Goal: Transaction & Acquisition: Purchase product/service

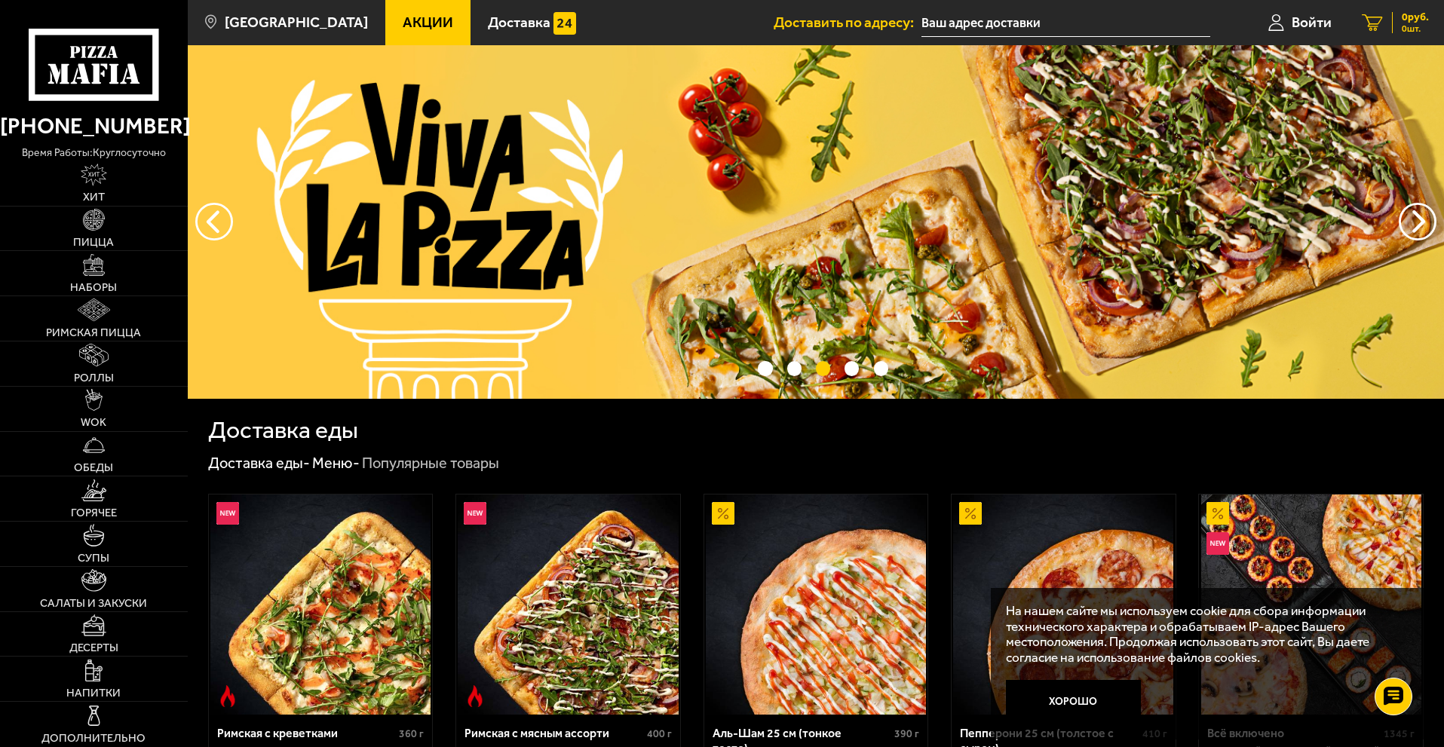
click at [1376, 22] on icon at bounding box center [1371, 22] width 21 height 17
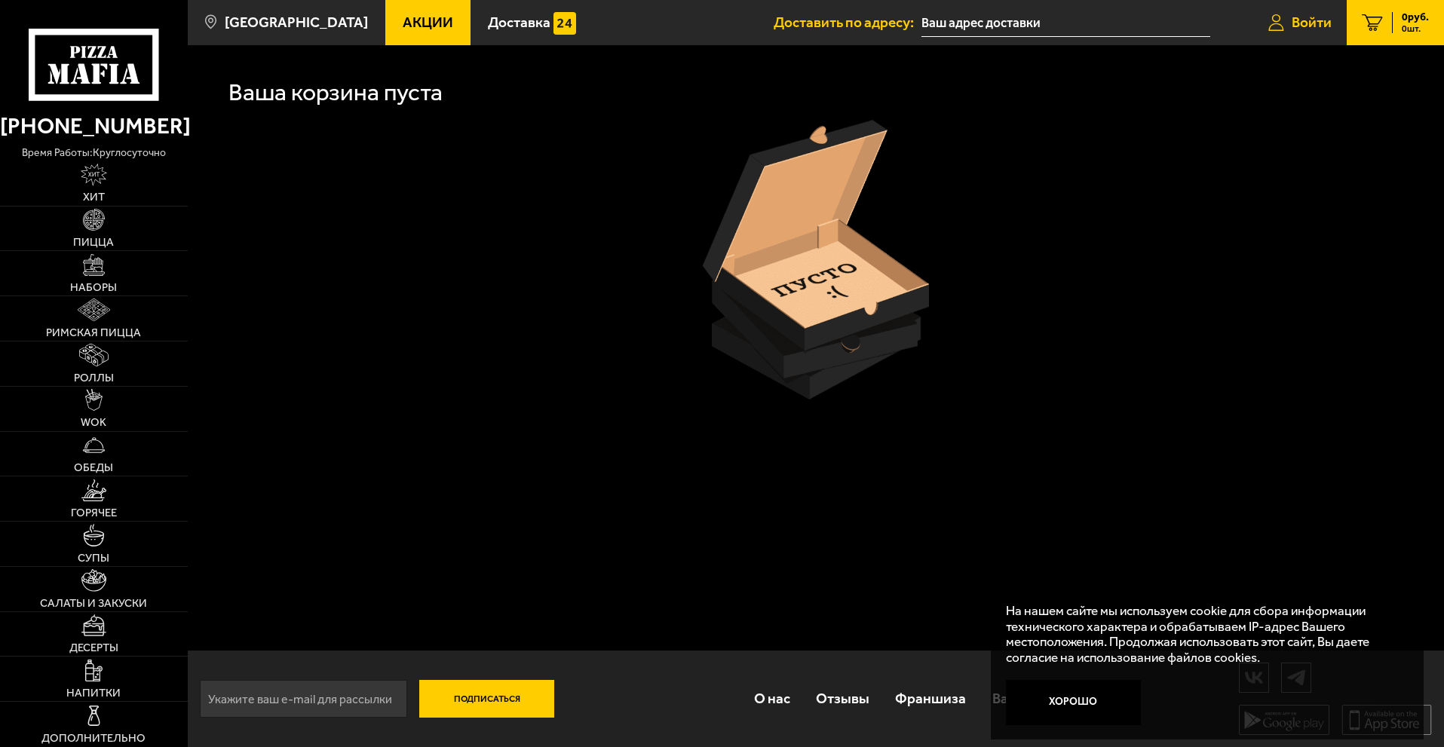
click at [1302, 16] on span "Войти" at bounding box center [1311, 22] width 40 height 14
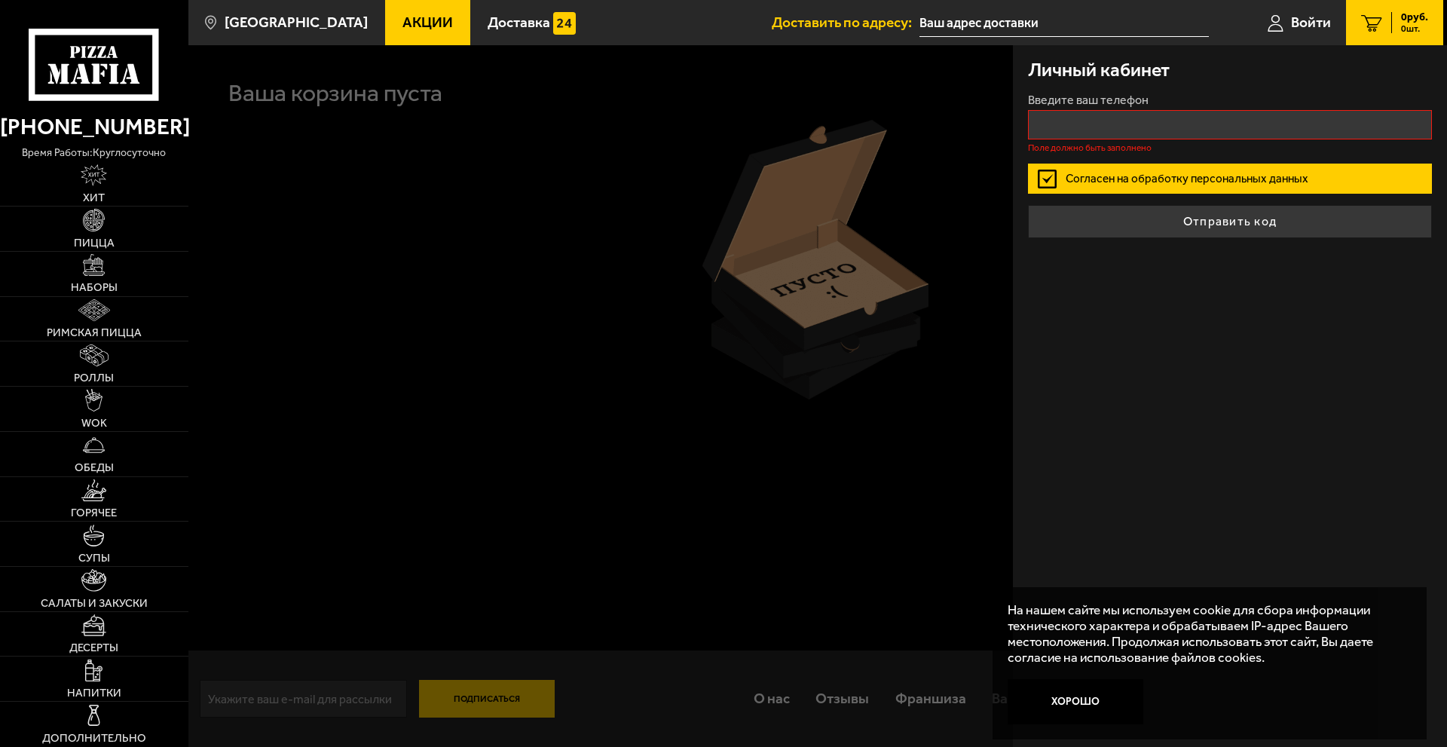
click at [774, 133] on div at bounding box center [911, 418] width 1447 height 747
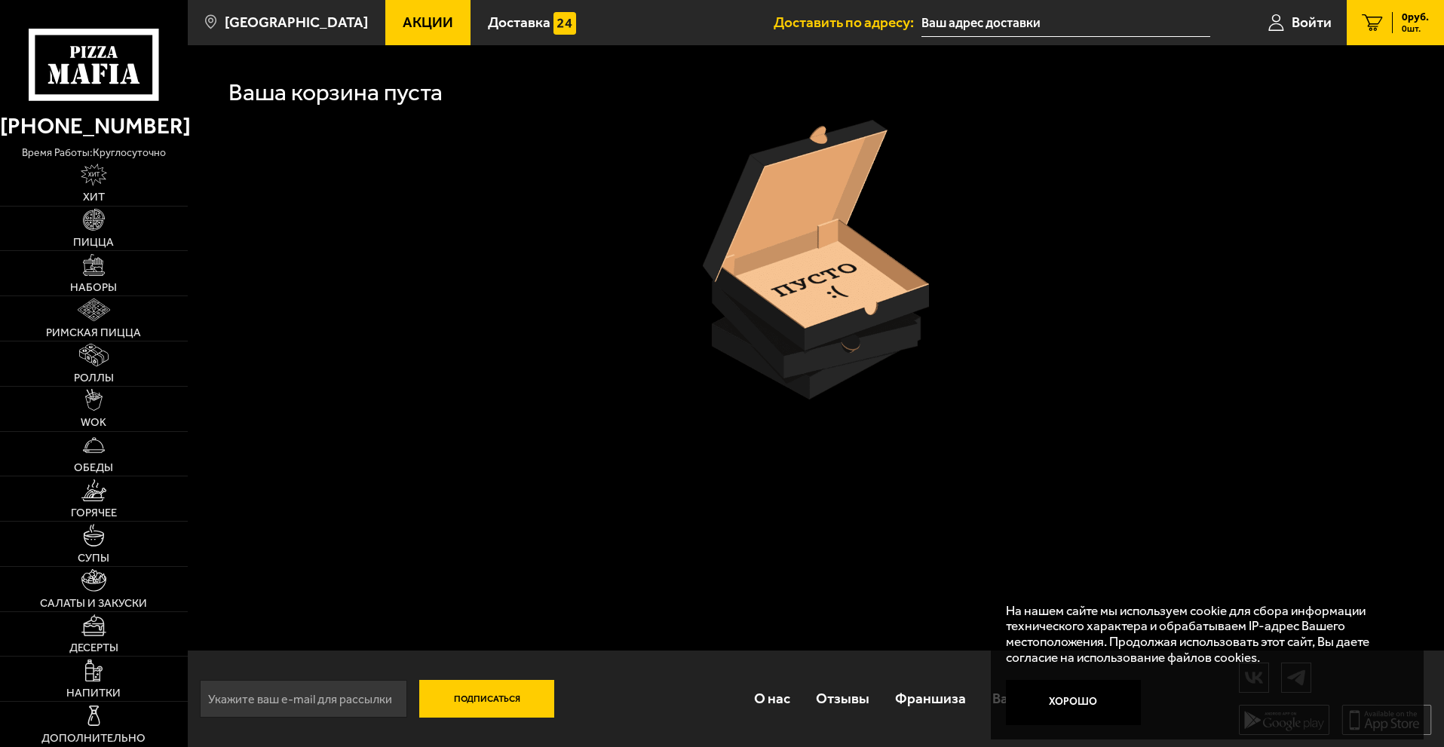
click at [149, 69] on icon at bounding box center [94, 65] width 130 height 72
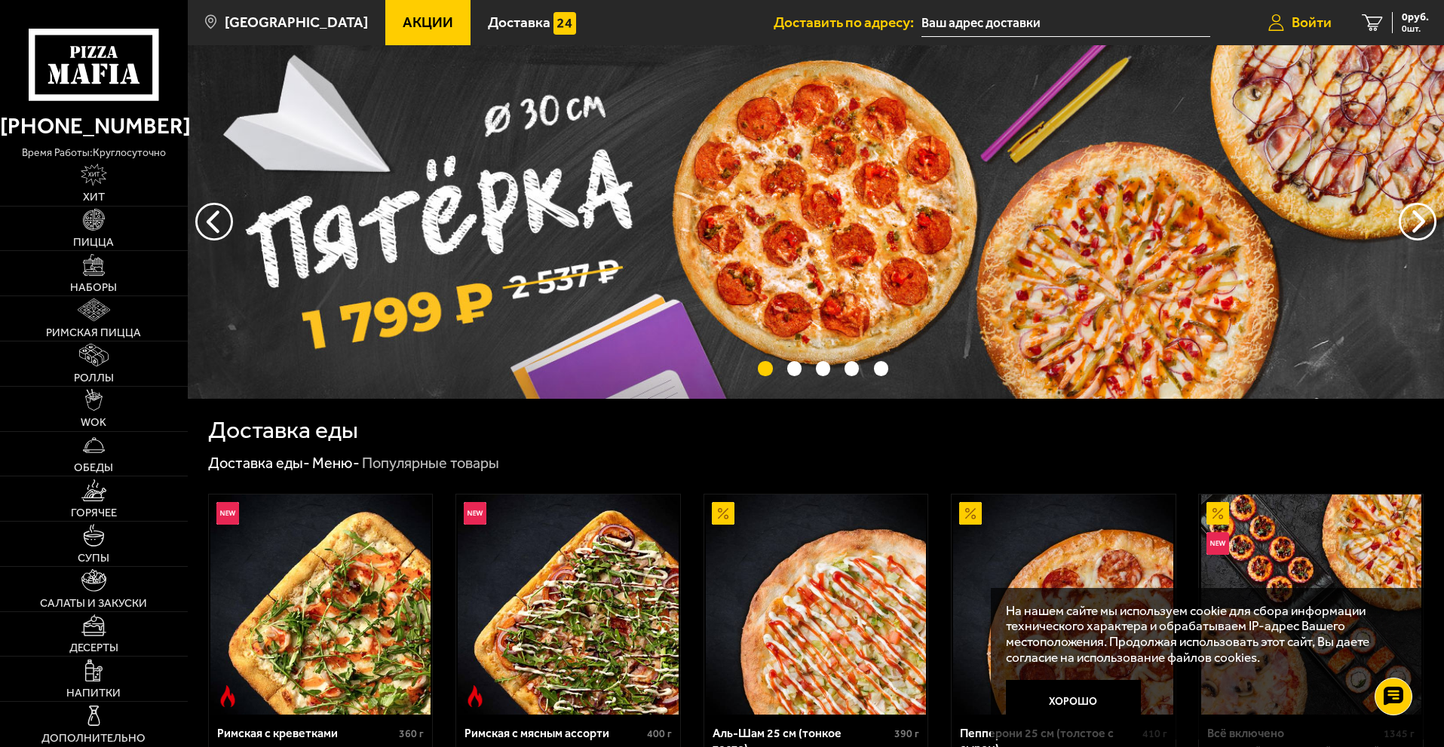
click at [1313, 24] on span "Войти" at bounding box center [1311, 22] width 40 height 14
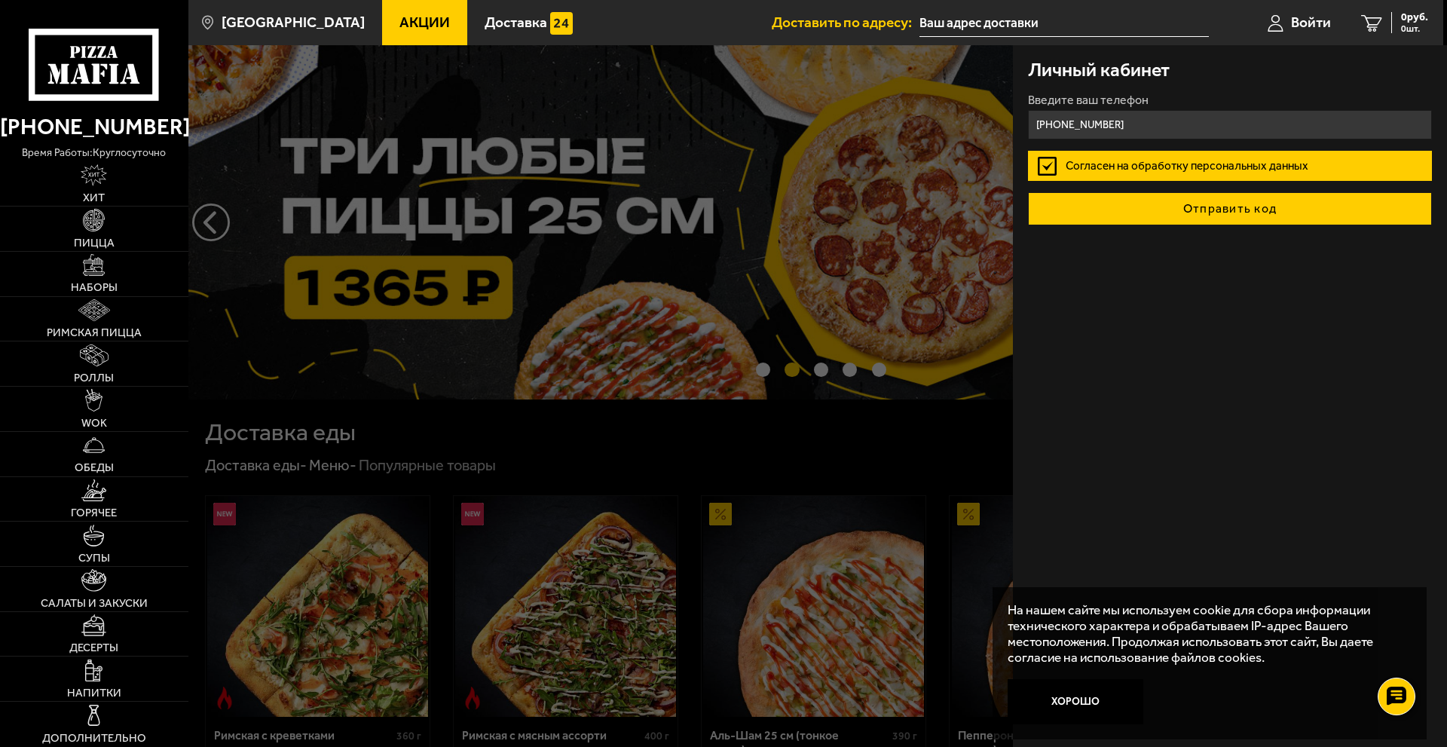
type input "+7 (921) 973-03-44"
click at [1252, 208] on button "Отправить код" at bounding box center [1230, 208] width 404 height 33
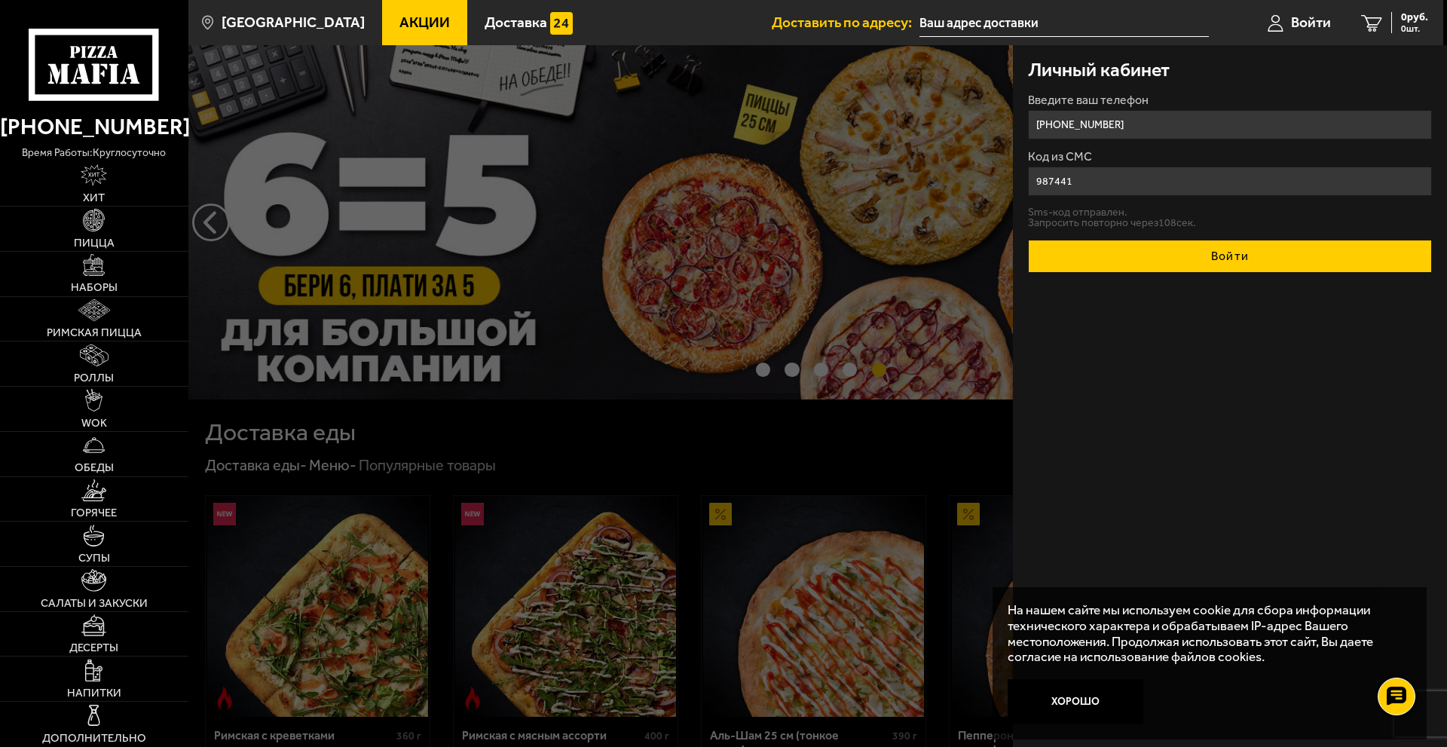
type input "987441"
click at [1284, 267] on button "Войти" at bounding box center [1230, 256] width 404 height 33
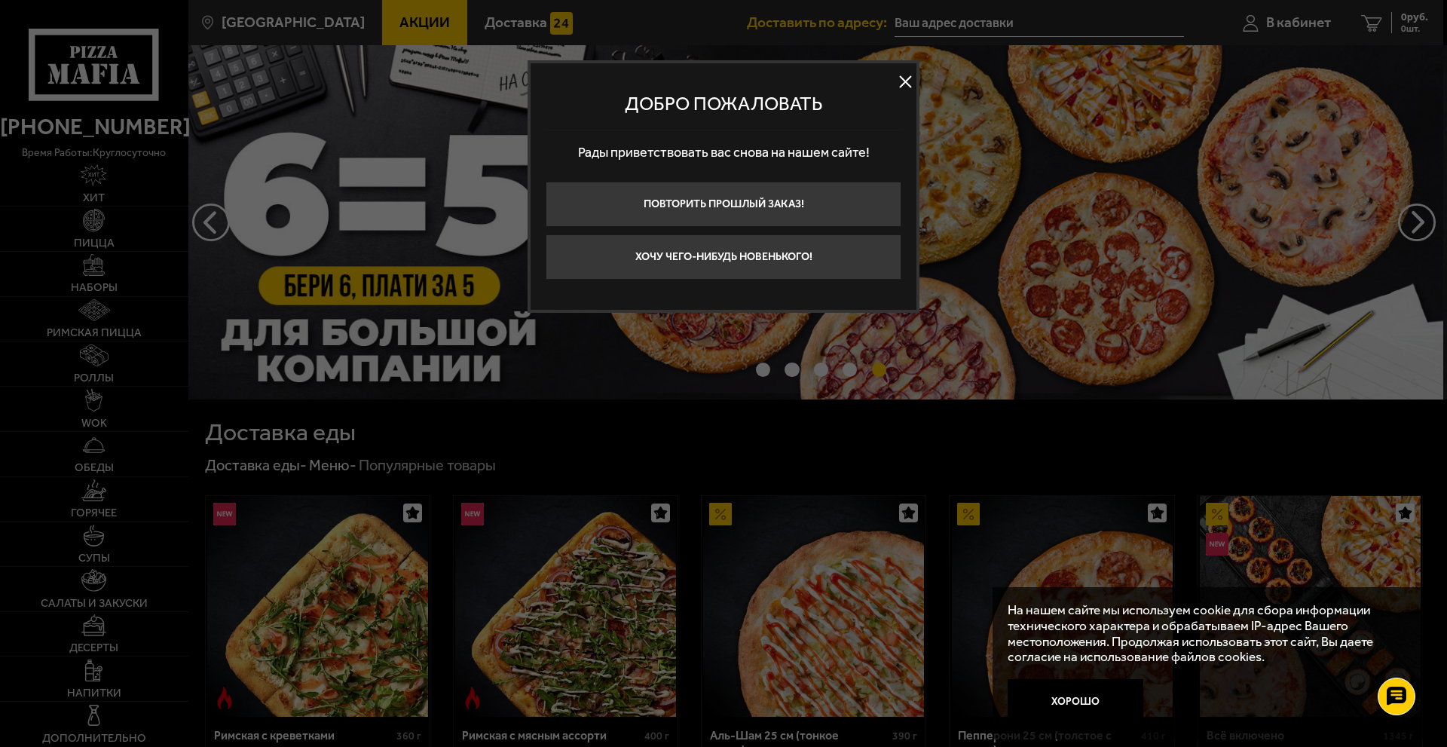
click at [906, 78] on button at bounding box center [905, 82] width 23 height 23
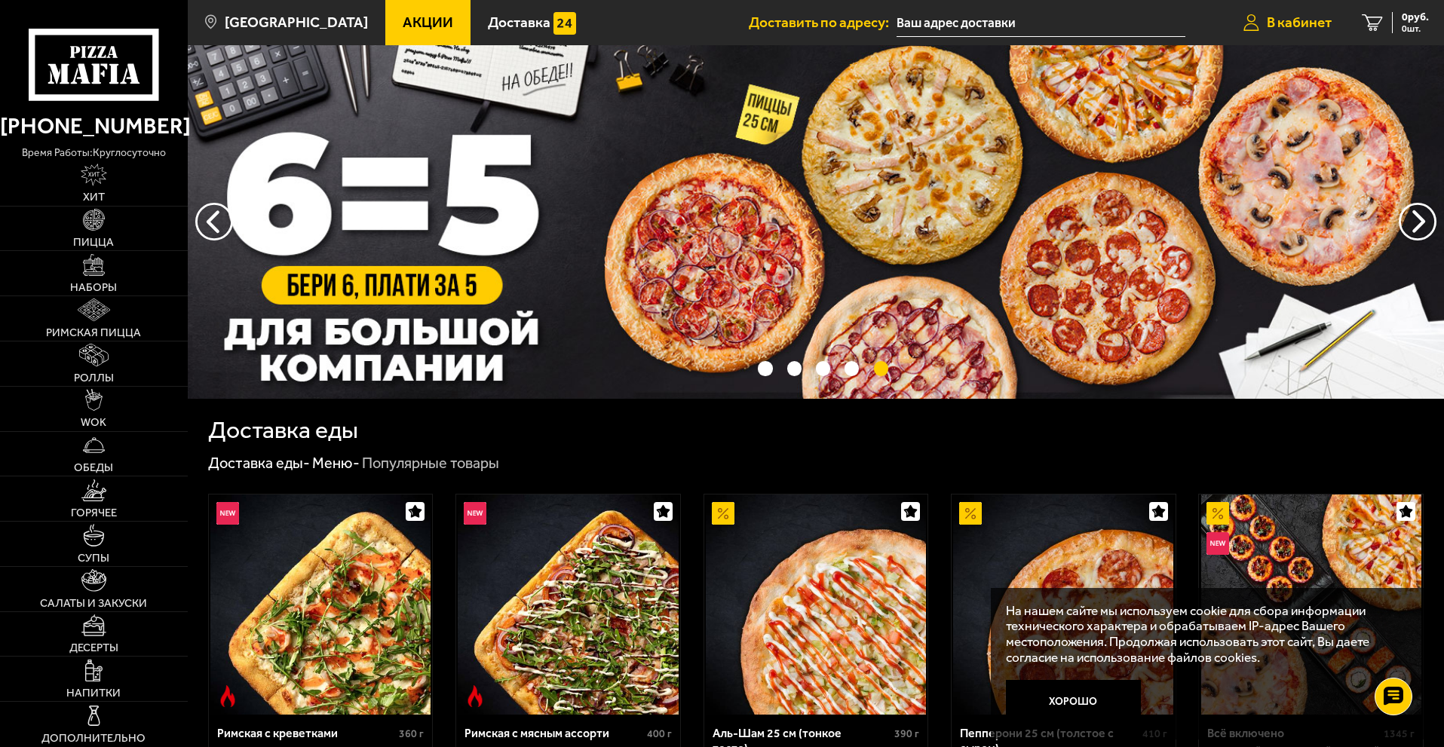
click at [1314, 16] on span "В кабинет" at bounding box center [1298, 22] width 65 height 14
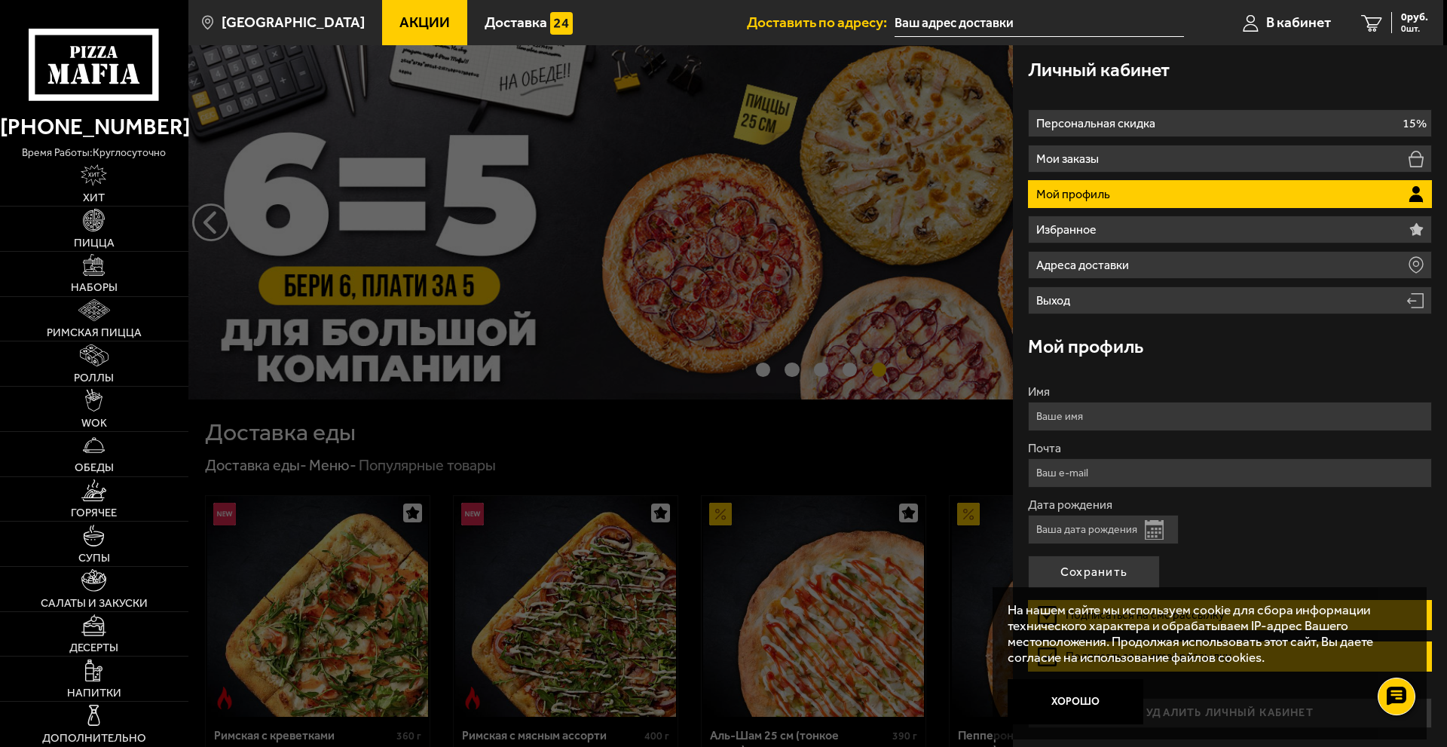
click at [810, 154] on div at bounding box center [911, 418] width 1447 height 747
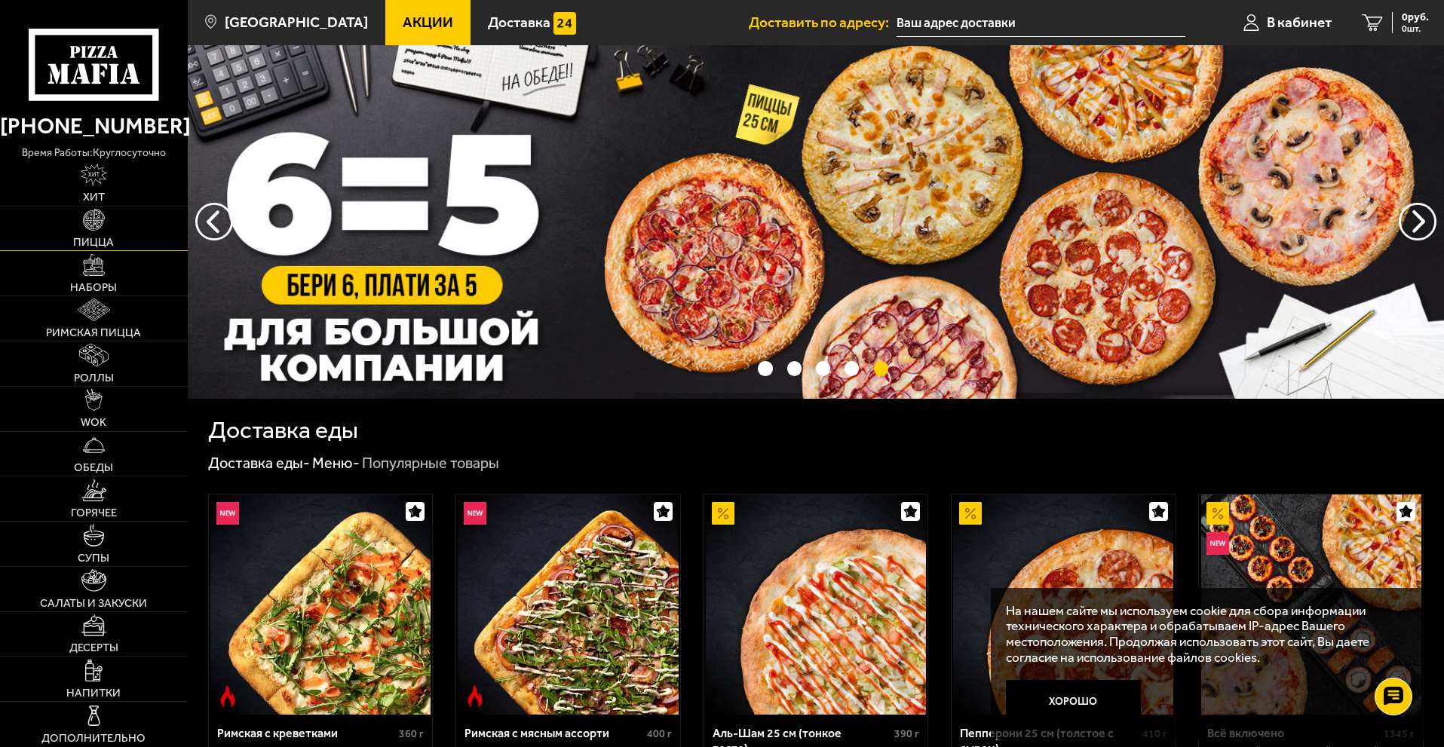
click at [116, 224] on link "Пицца" at bounding box center [94, 229] width 188 height 44
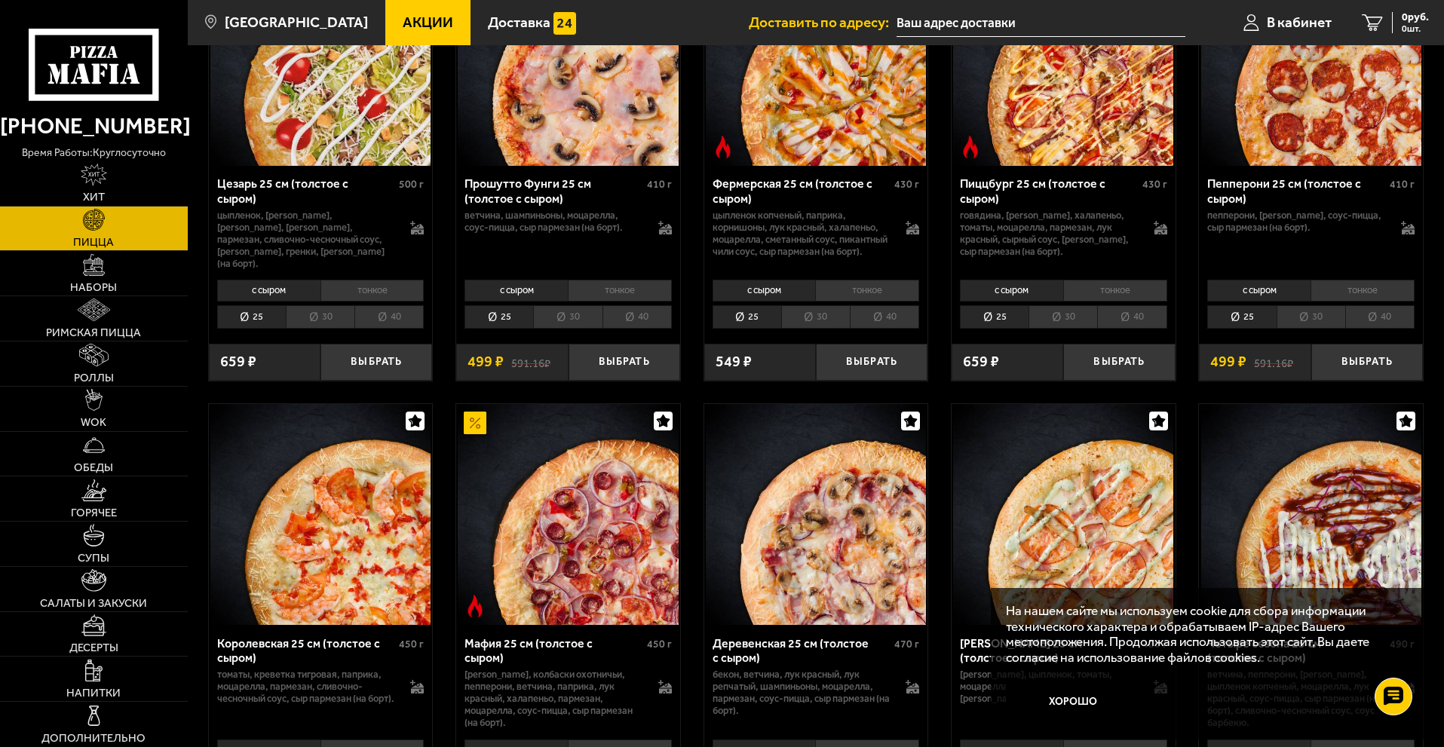
scroll to position [1583, 0]
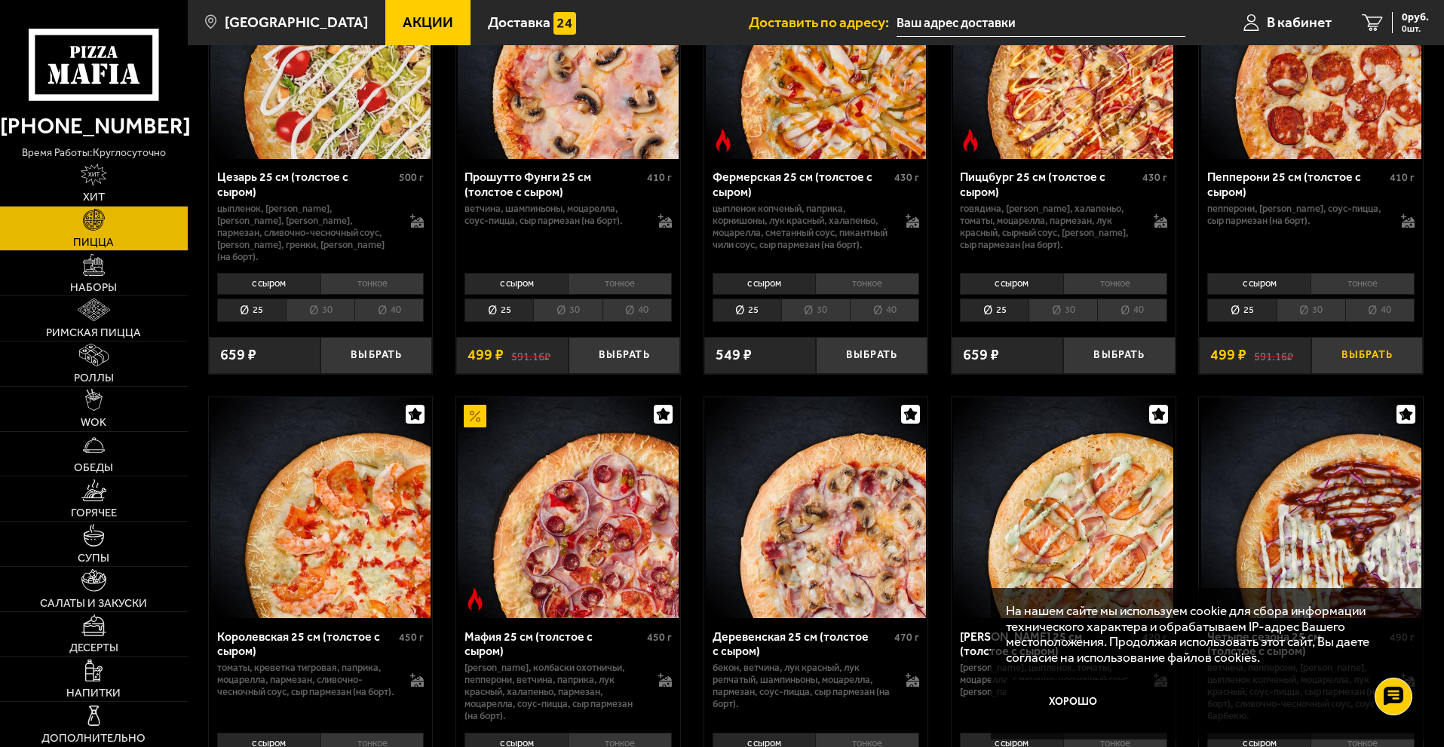
click at [1349, 357] on button "Выбрать" at bounding box center [1367, 355] width 112 height 37
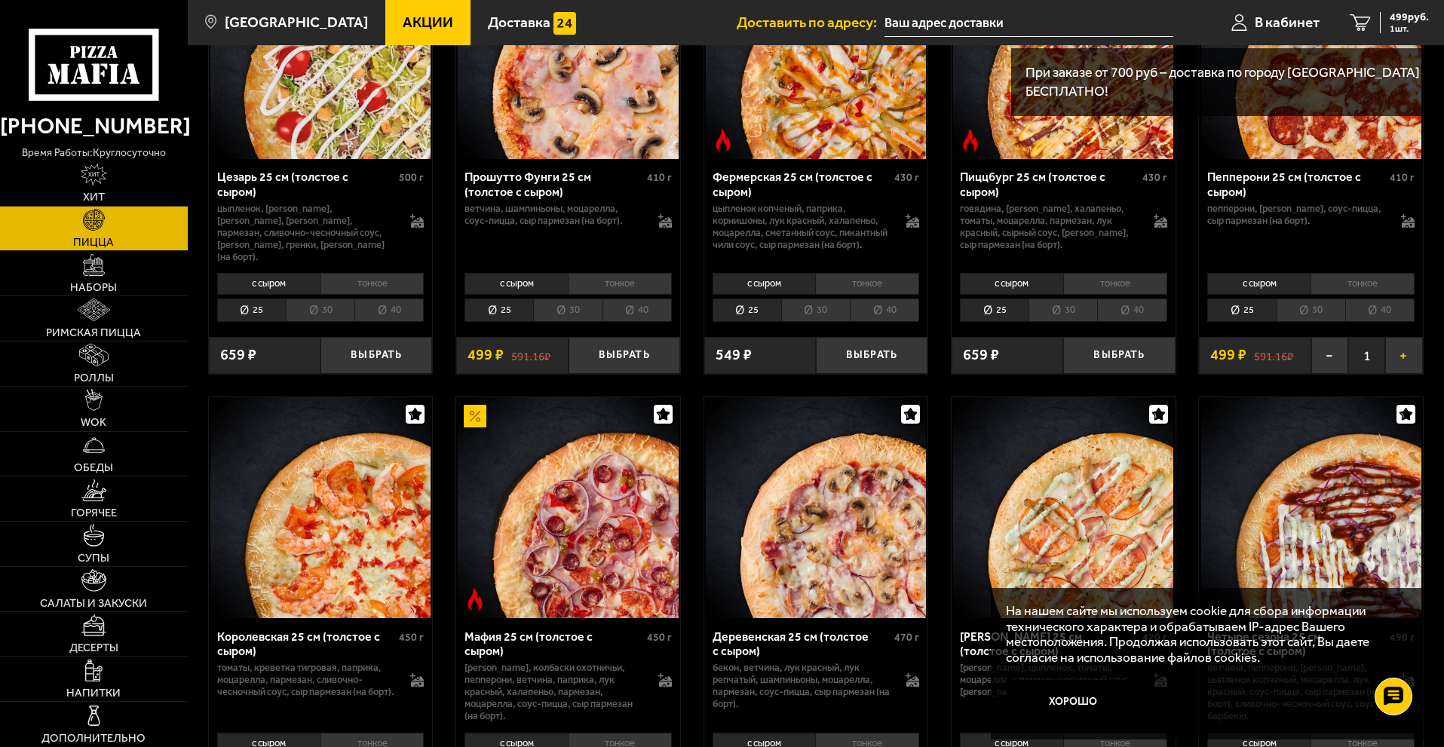
click at [1404, 355] on button "+" at bounding box center [1403, 355] width 37 height 37
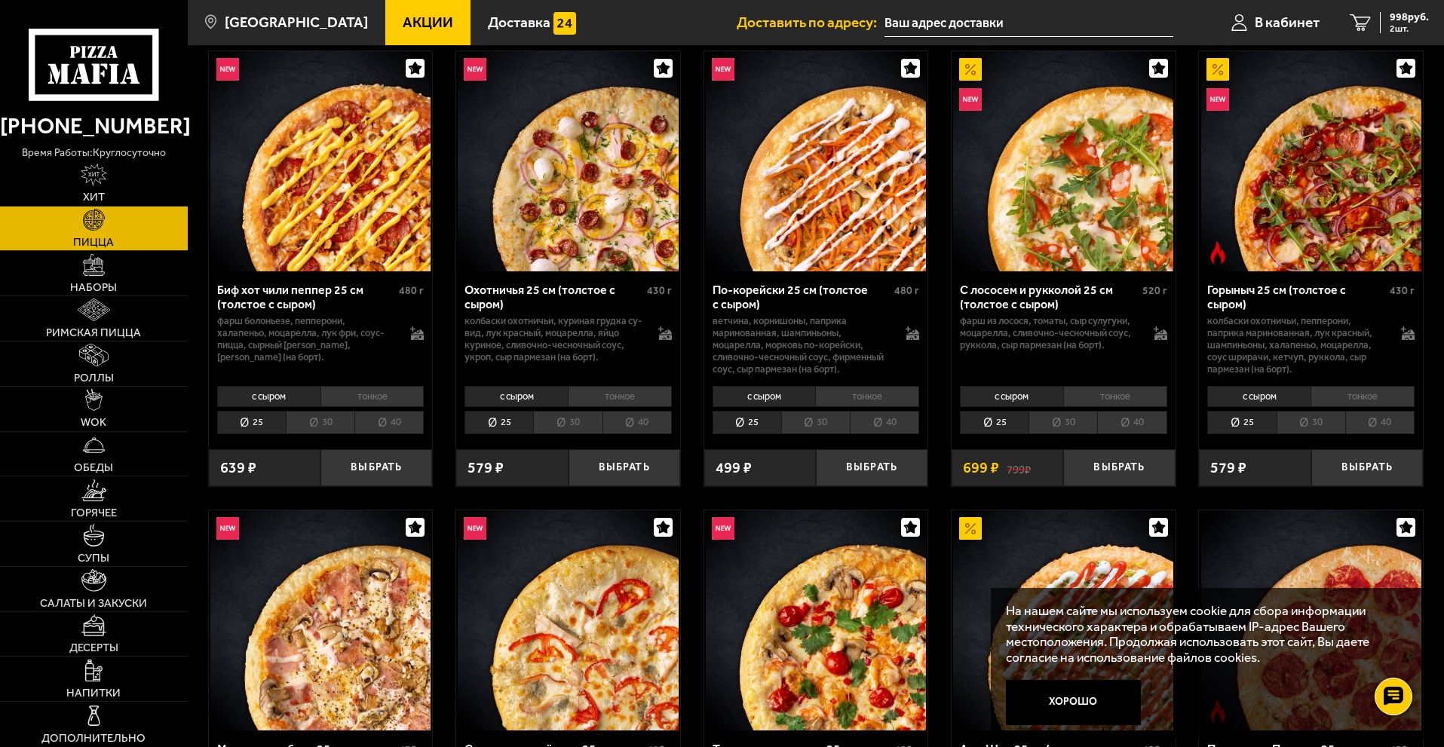
scroll to position [0, 0]
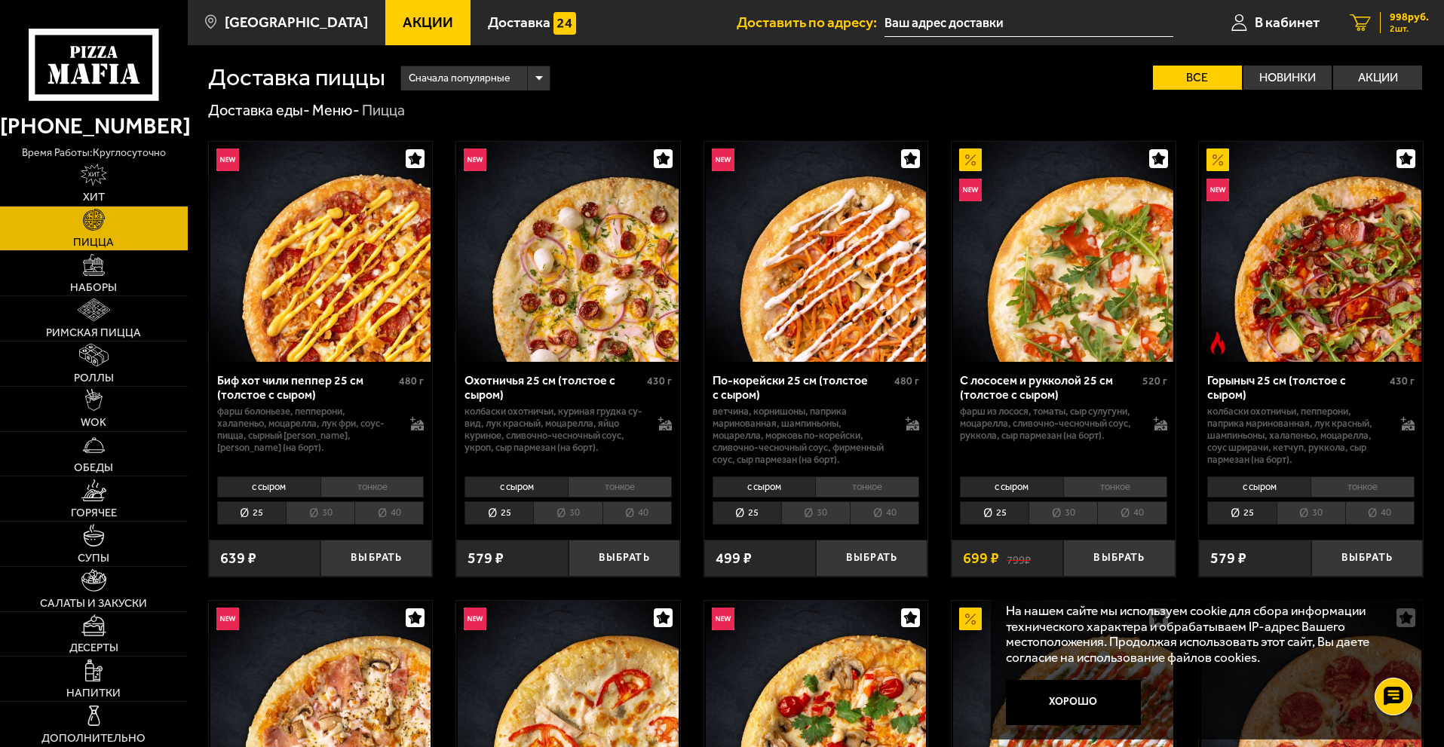
click at [1356, 38] on link "2 998 руб. 2 шт." at bounding box center [1388, 22] width 109 height 45
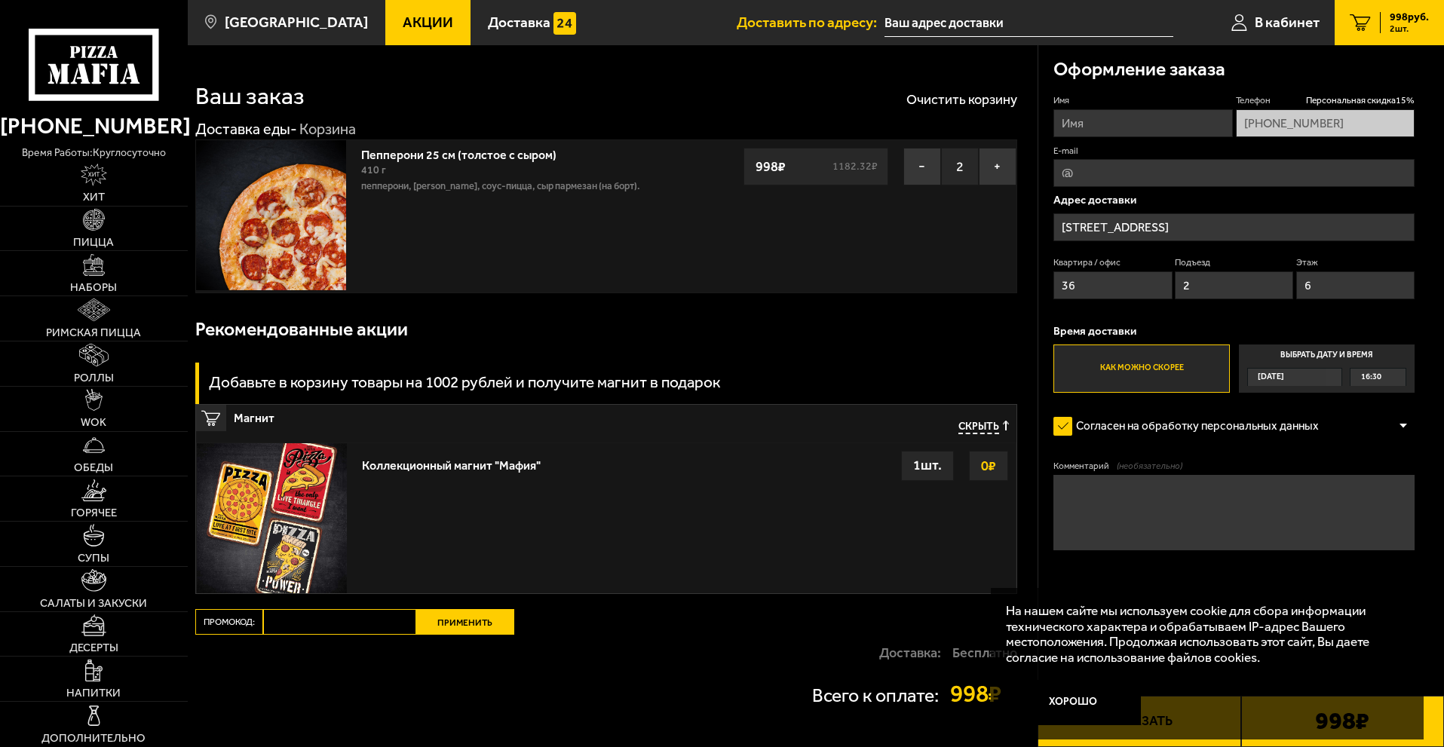
click at [1141, 112] on input "Имя" at bounding box center [1142, 123] width 179 height 28
type input "Алексей"
click at [1205, 743] on button "Заказать" at bounding box center [1138, 721] width 203 height 51
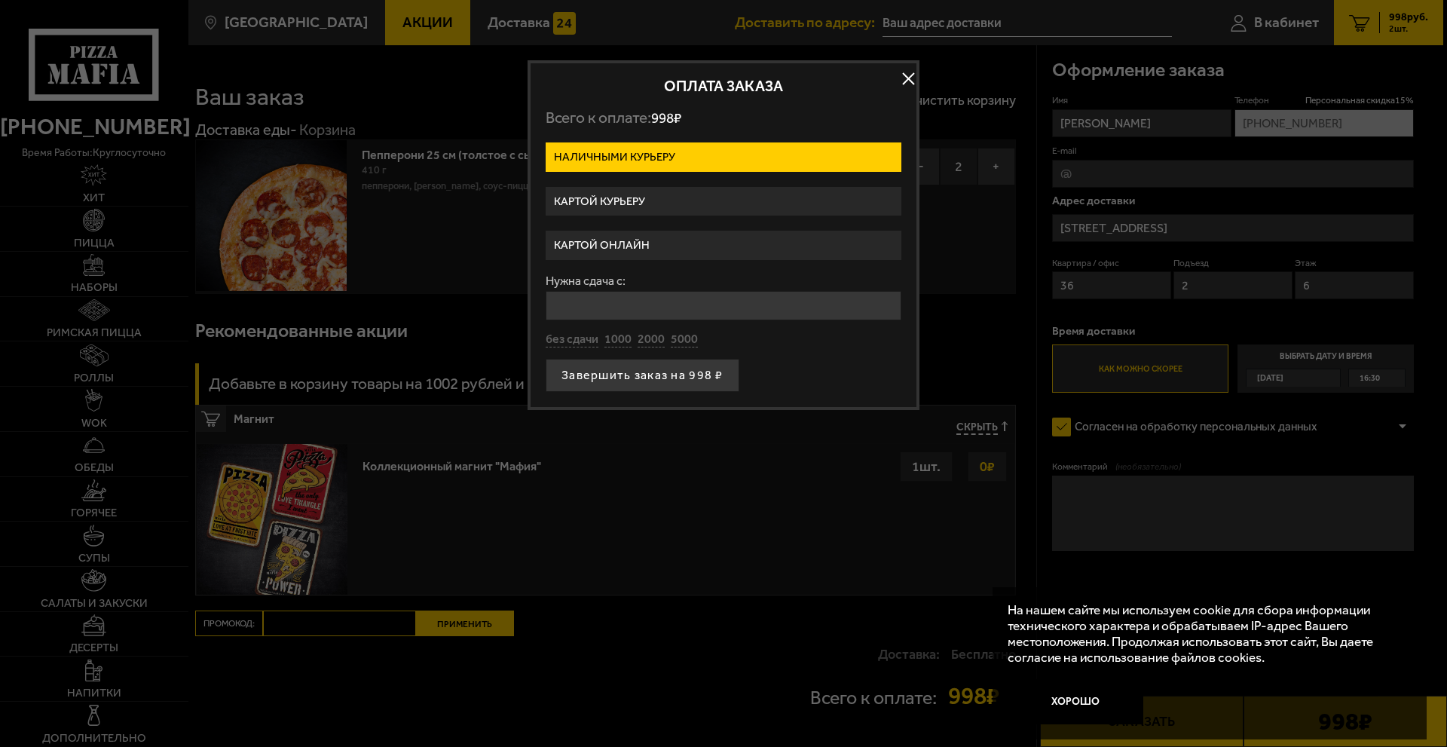
click at [678, 196] on label "Картой курьеру" at bounding box center [724, 201] width 356 height 29
click at [0, 0] on input "Картой курьеру" at bounding box center [0, 0] width 0 height 0
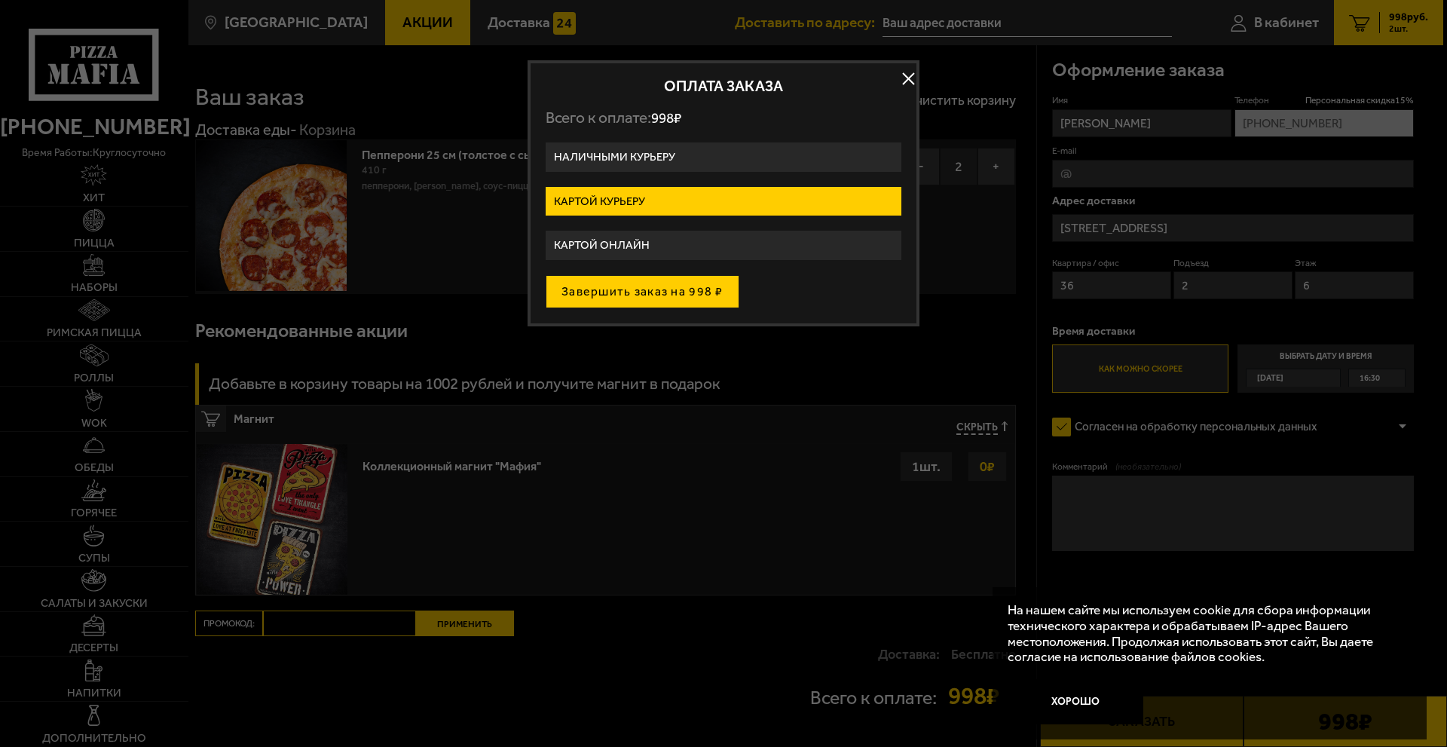
click at [655, 287] on button "Завершить заказ на 998 ₽" at bounding box center [643, 291] width 194 height 33
